Goal: Find specific page/section: Find specific page/section

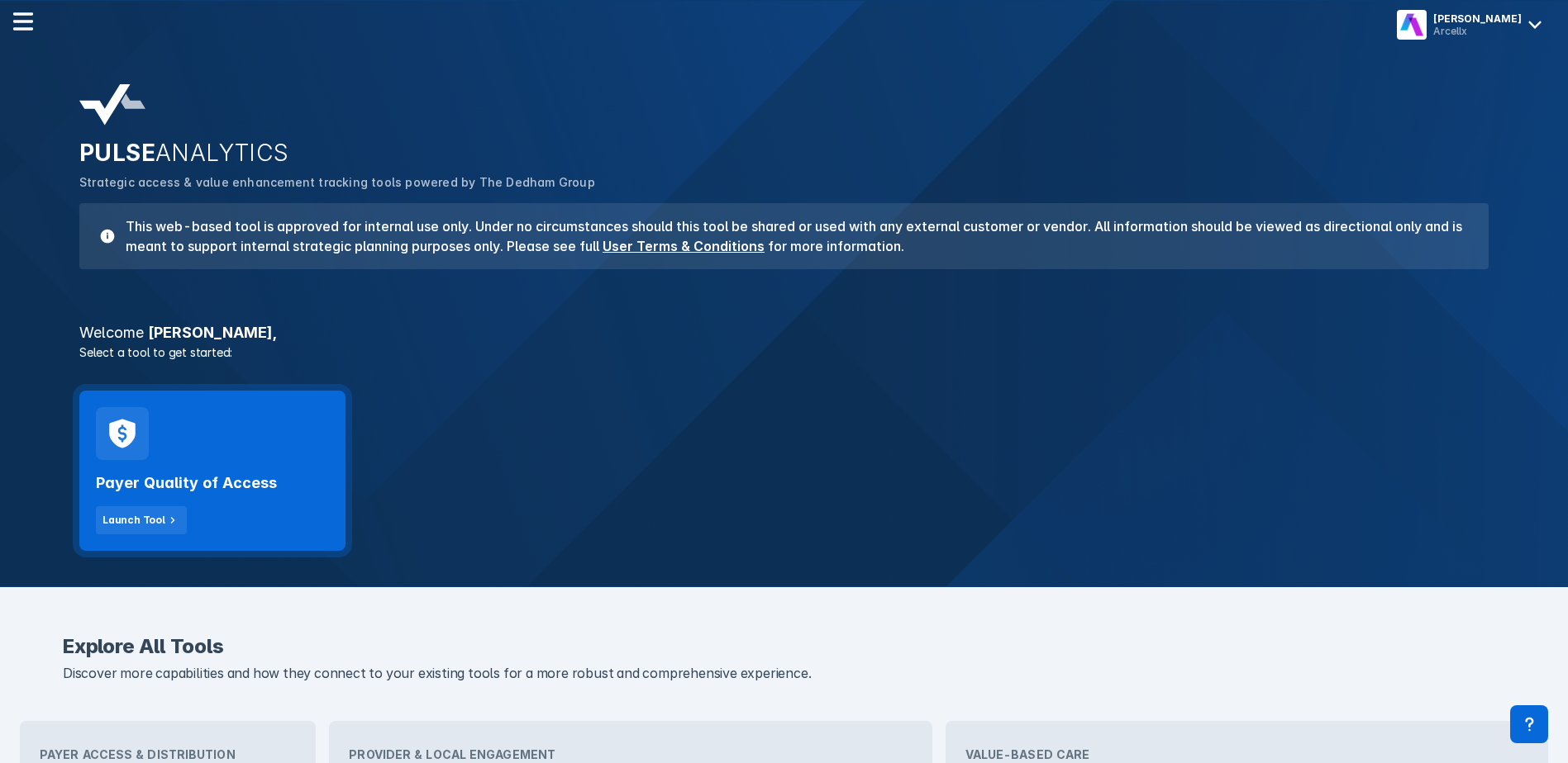
click at [279, 453] on div "Payer Quality of Access Launch Tool" at bounding box center [212, 471] width 266 height 160
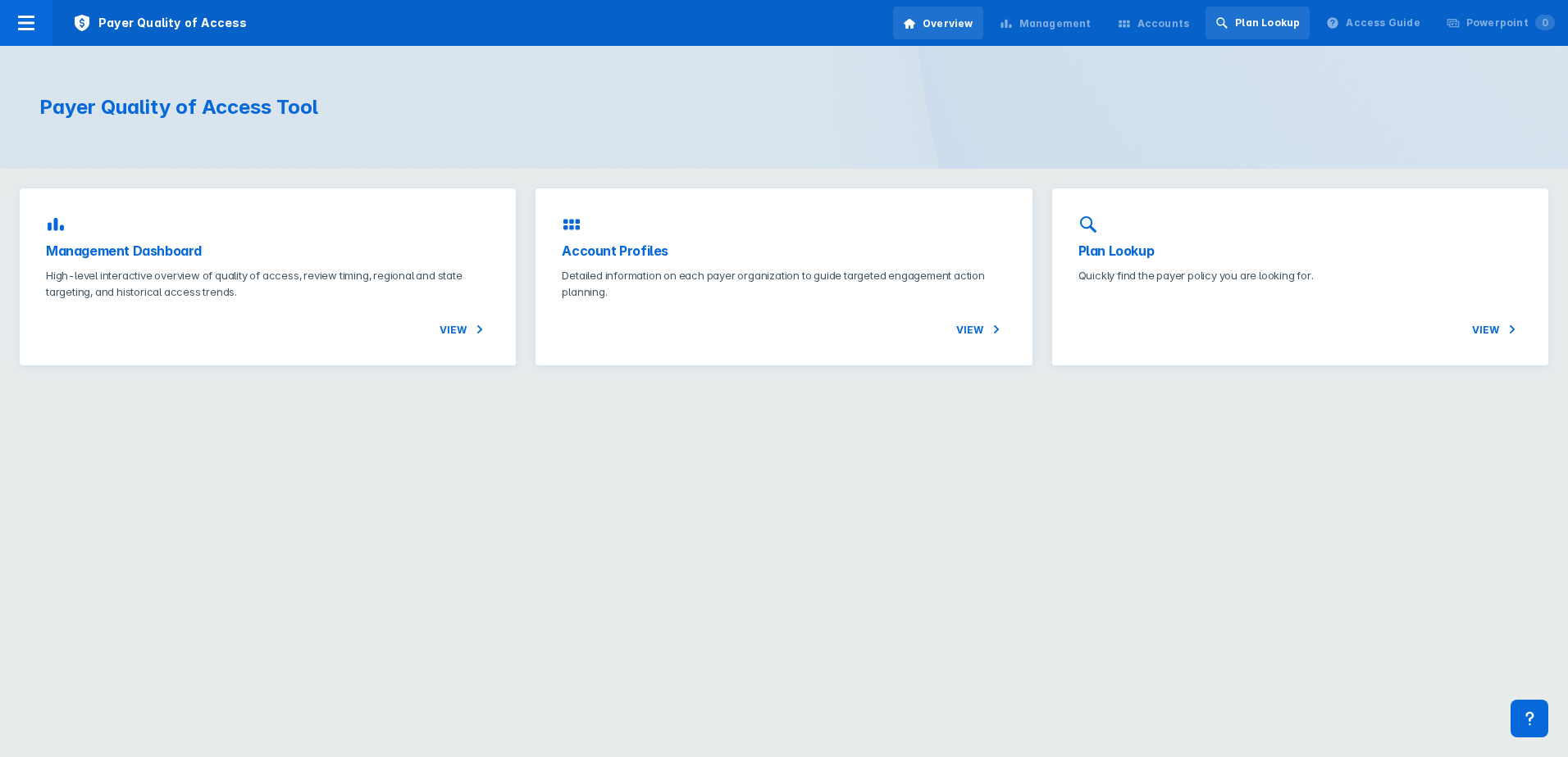
click at [1300, 18] on div "Plan Lookup" at bounding box center [1267, 23] width 65 height 15
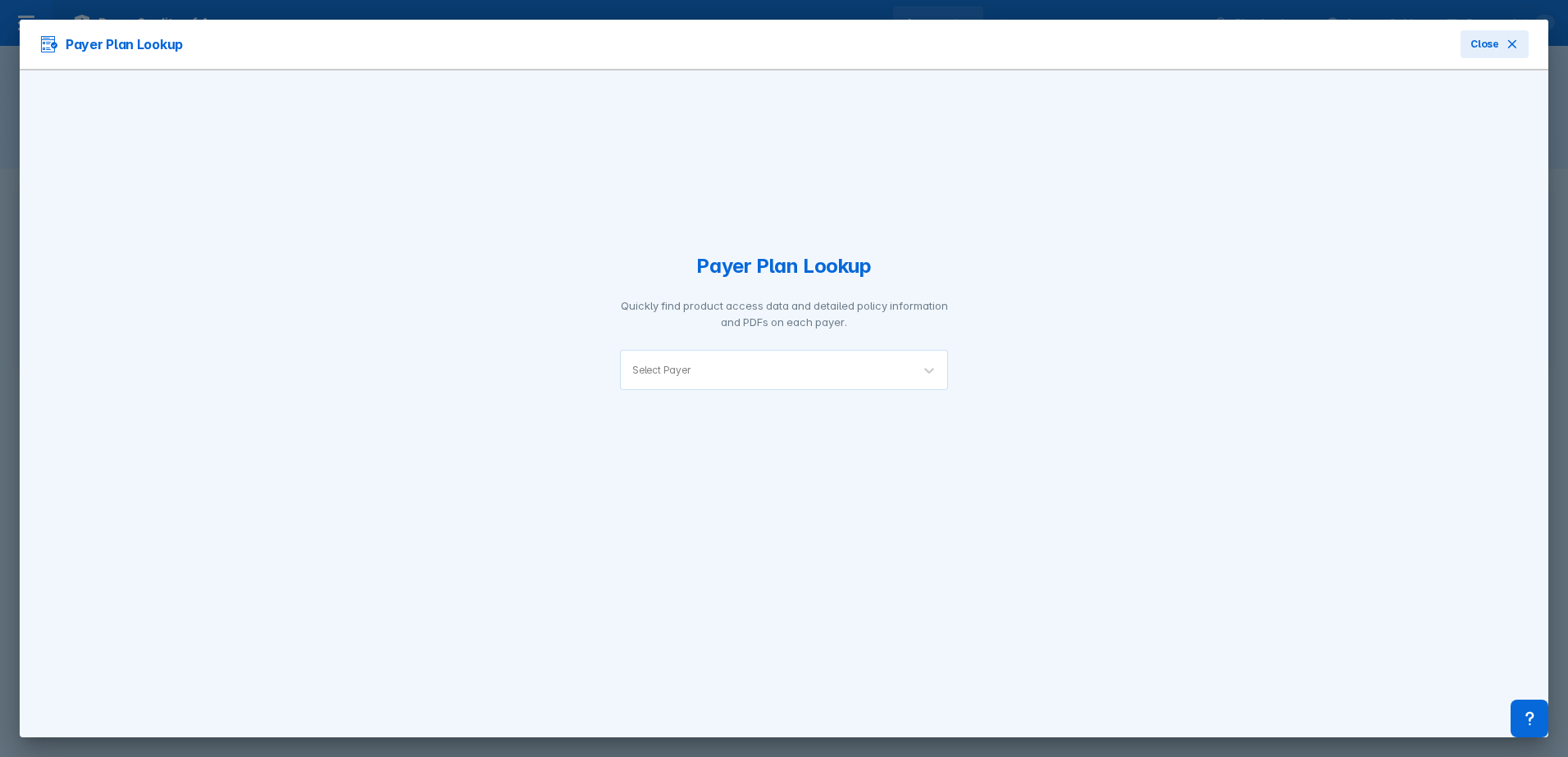
click at [672, 369] on div "Select Payer" at bounding box center [661, 370] width 58 height 12
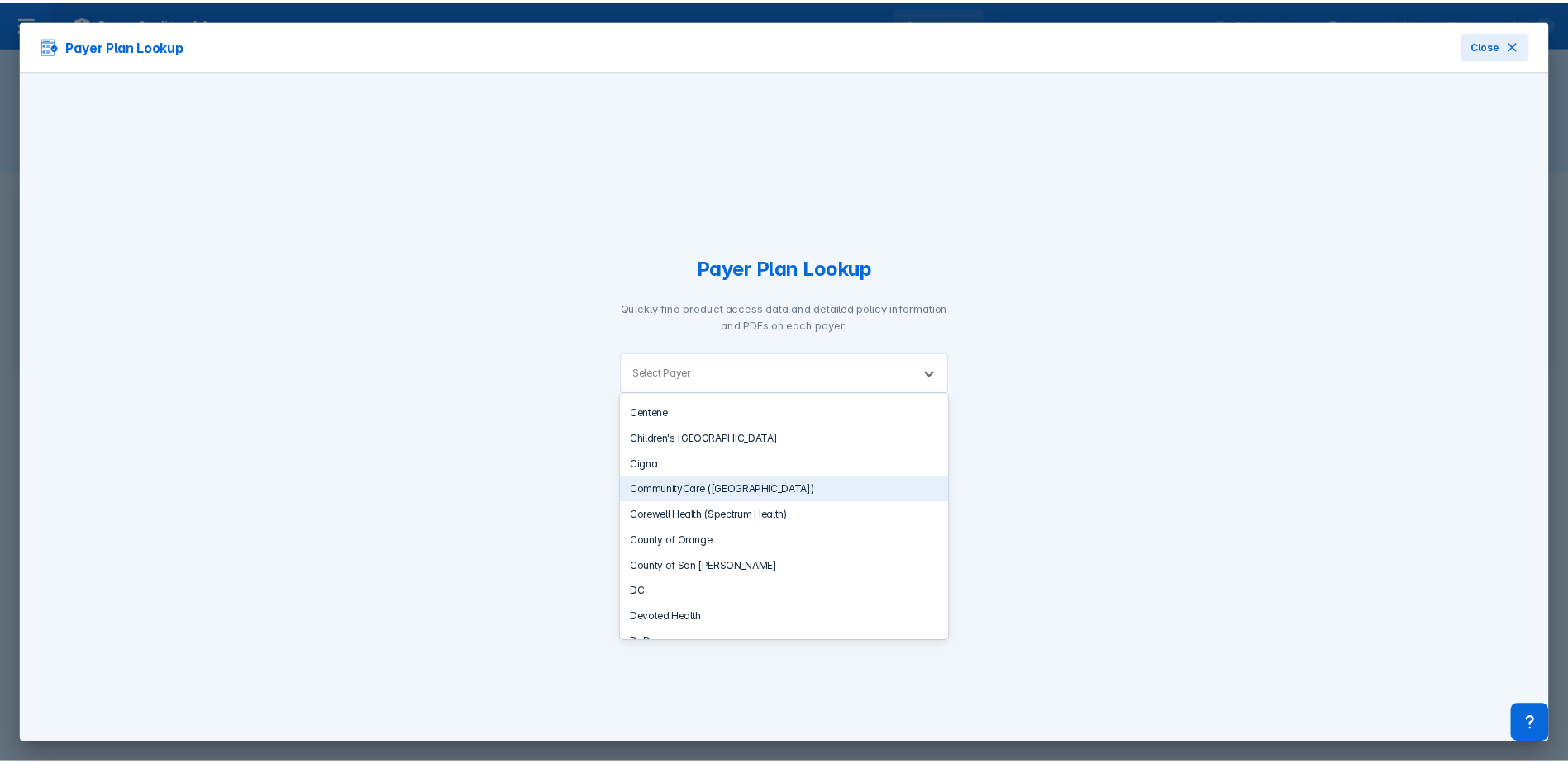
scroll to position [869, 0]
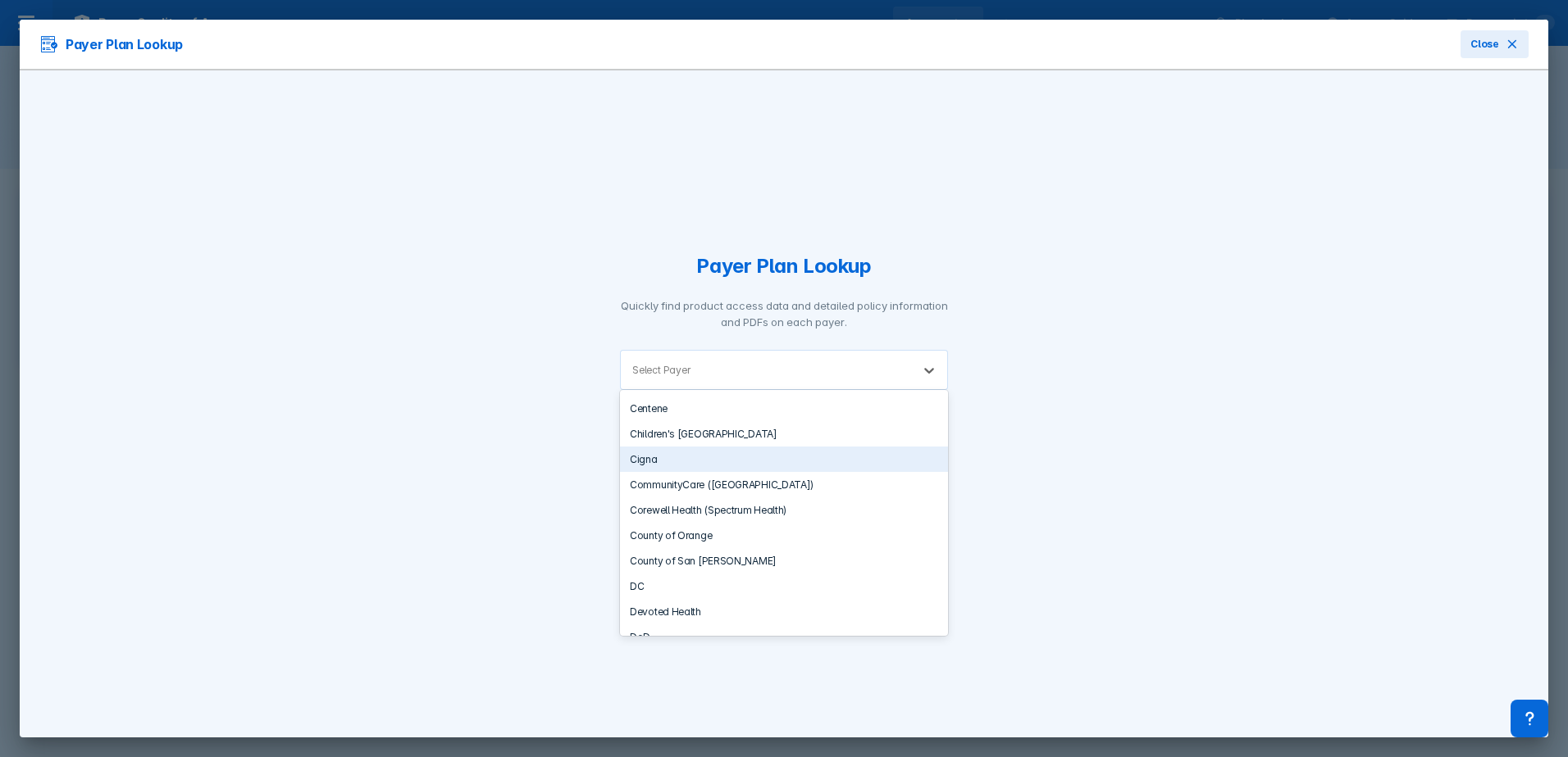
click at [655, 453] on div "Cigna" at bounding box center [784, 459] width 328 height 25
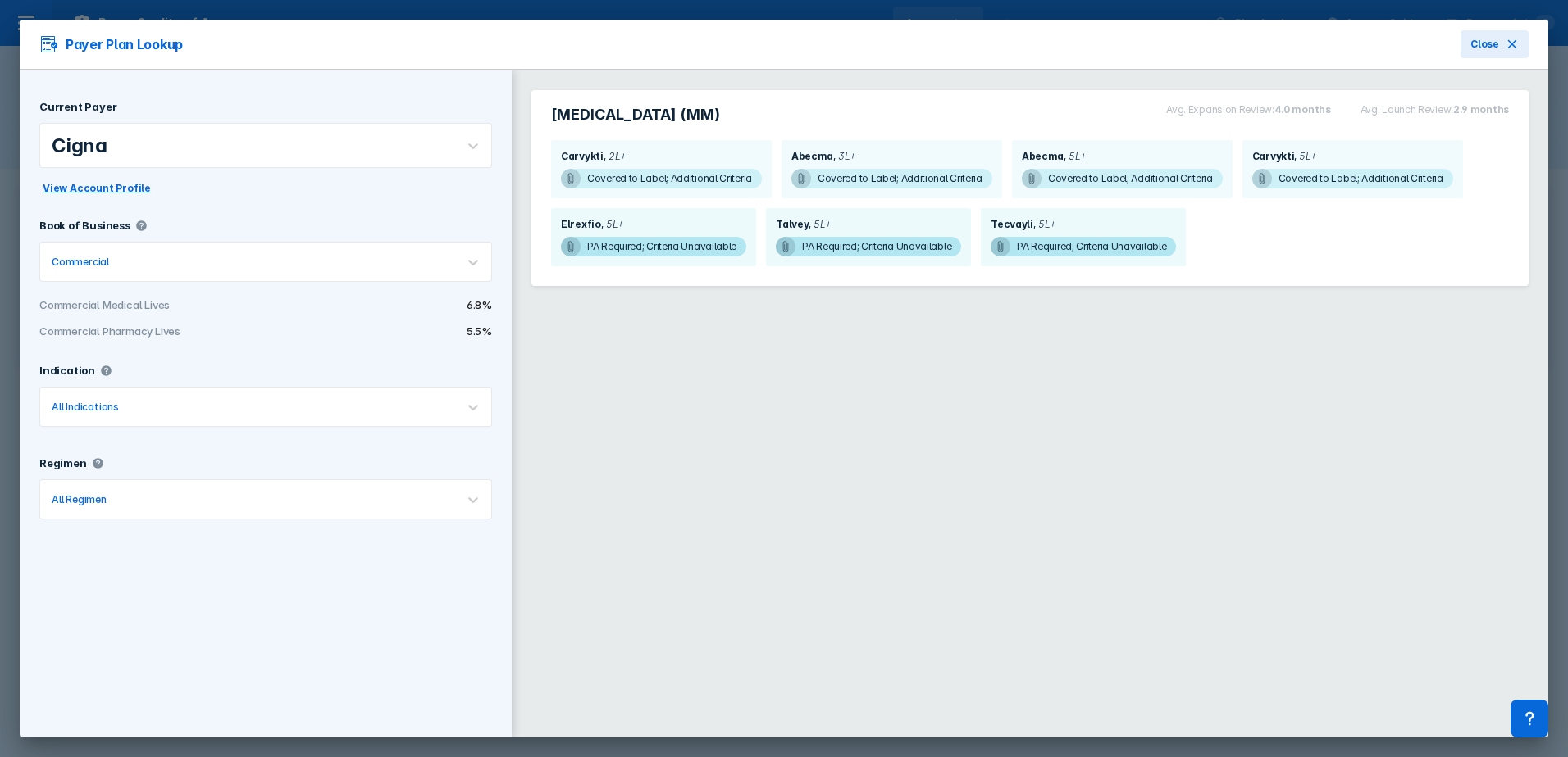
click at [110, 195] on span "View Account Profile" at bounding box center [97, 189] width 109 height 15
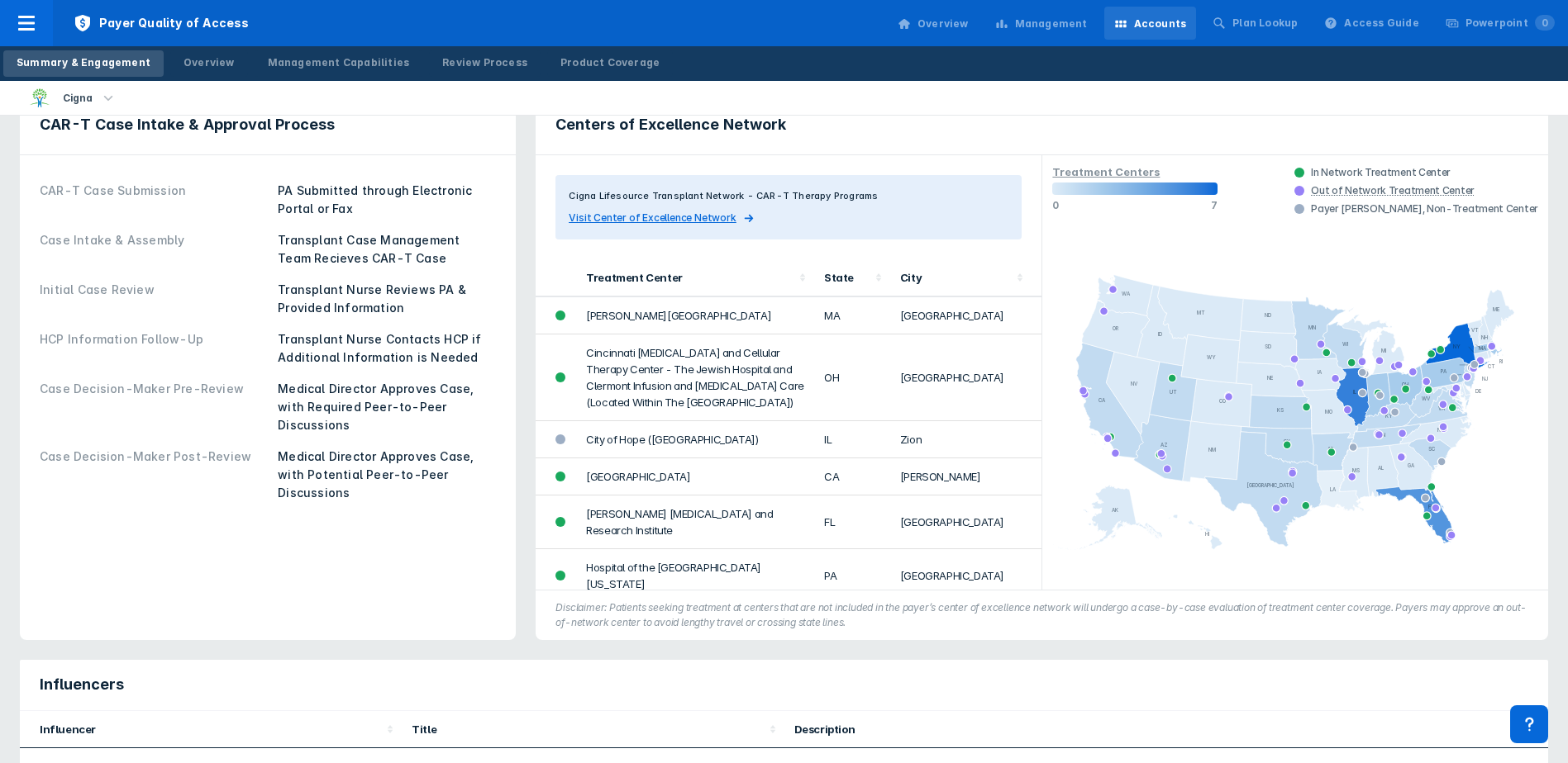
scroll to position [680, 0]
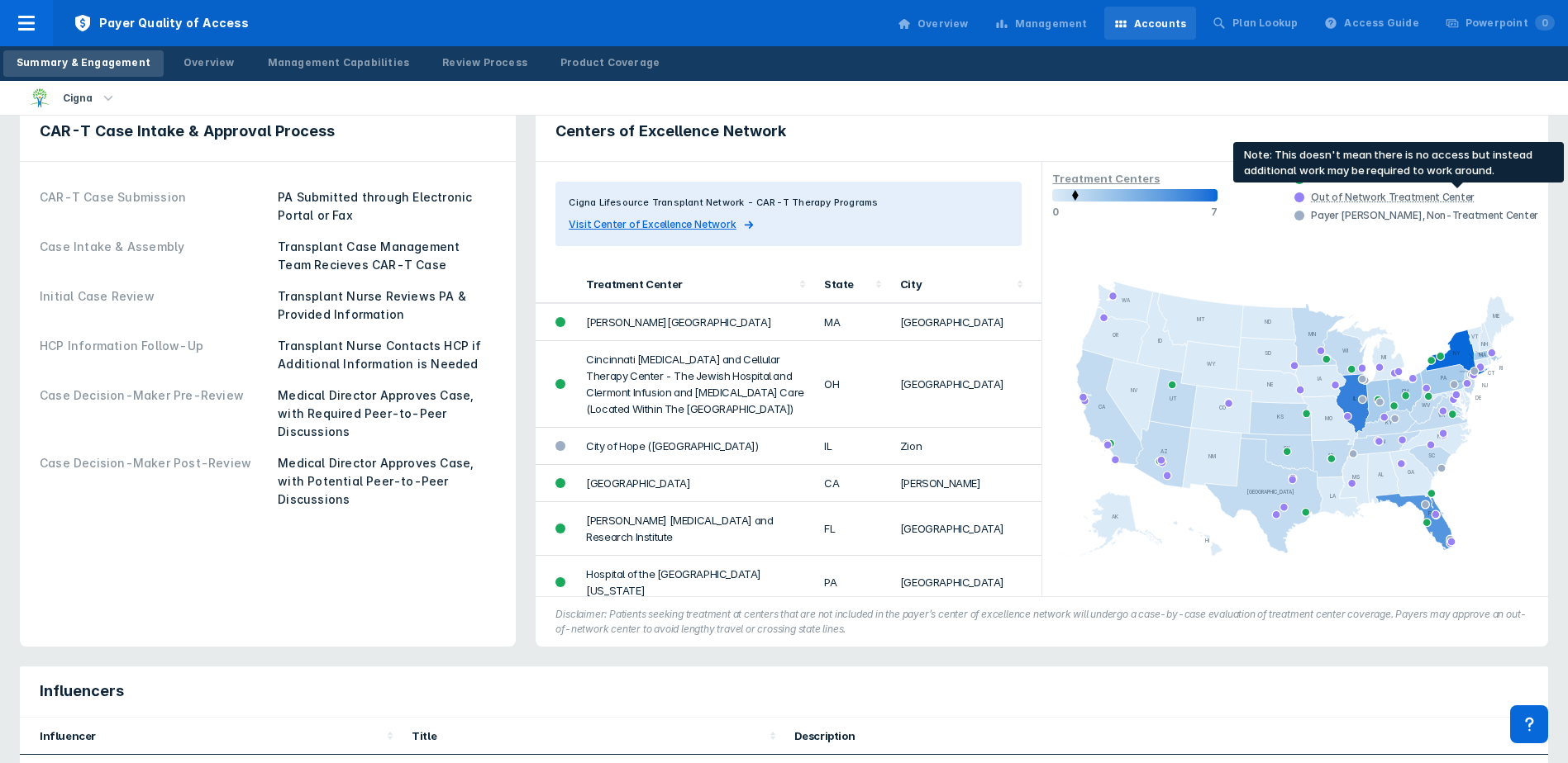
click at [1469, 193] on div "Out of Network Treatment Center" at bounding box center [1392, 197] width 163 height 13
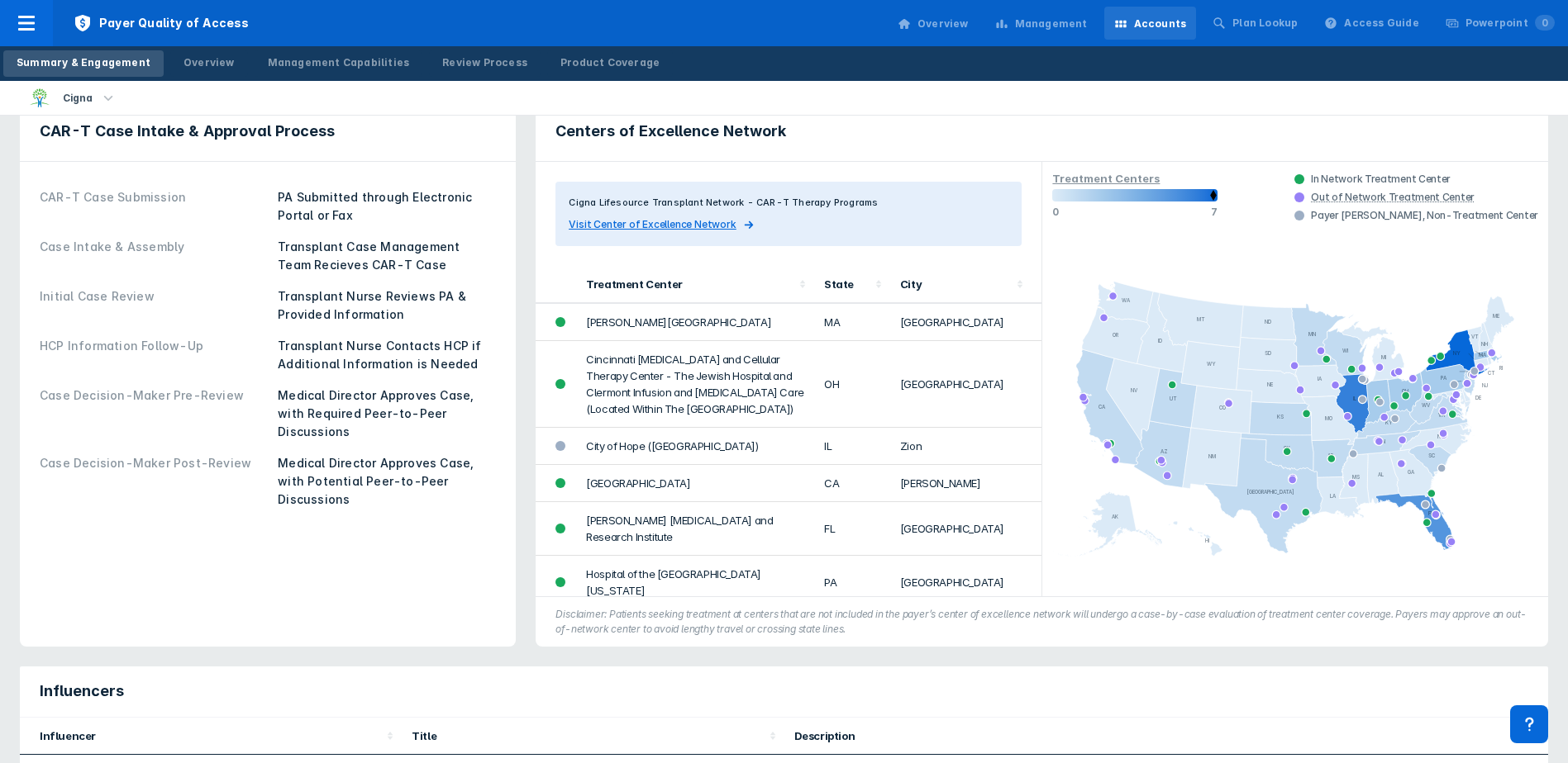
click at [1416, 344] on rect at bounding box center [1294, 417] width 486 height 304
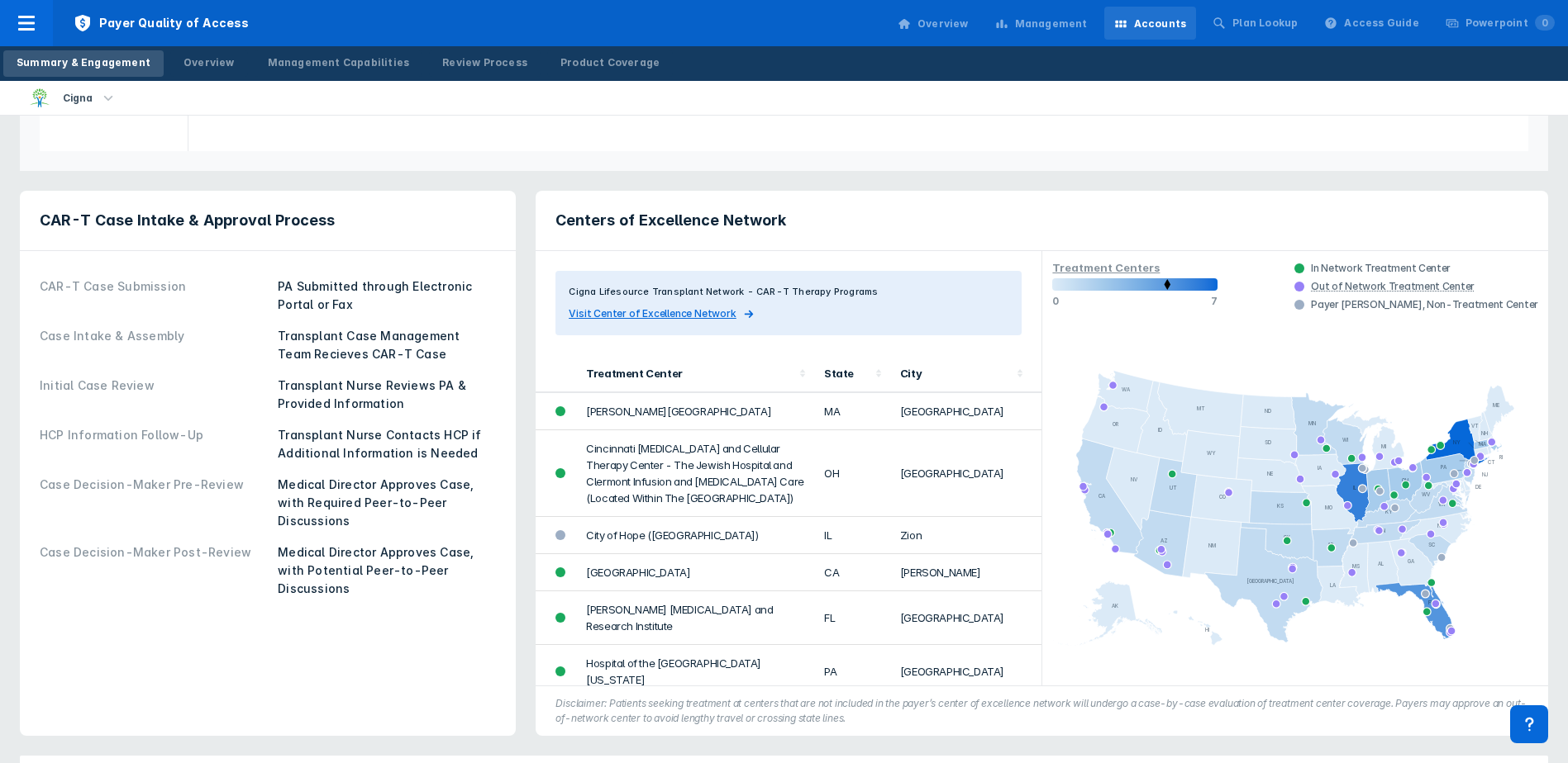
scroll to position [589, 0]
